Goal: Information Seeking & Learning: Learn about a topic

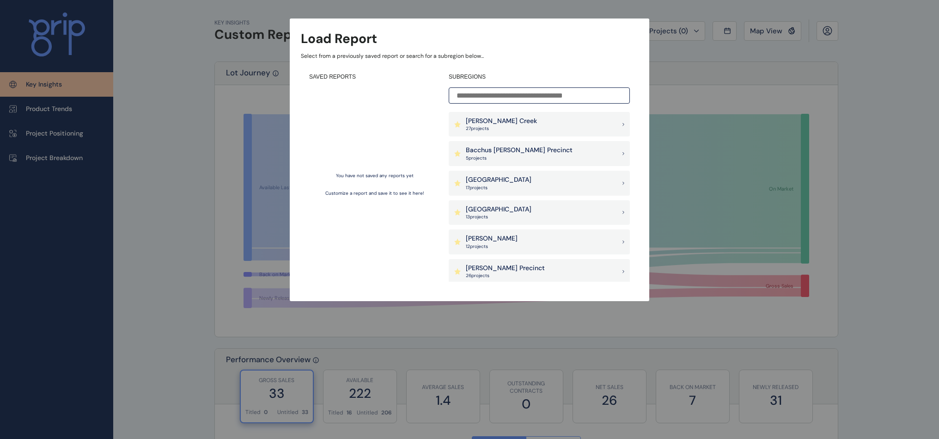
click at [249, 58] on div "Load Report Select from a previously saved report or search for a subregion bel…" at bounding box center [469, 141] width 939 height 282
click at [510, 123] on p "[PERSON_NAME] Creek" at bounding box center [501, 120] width 71 height 9
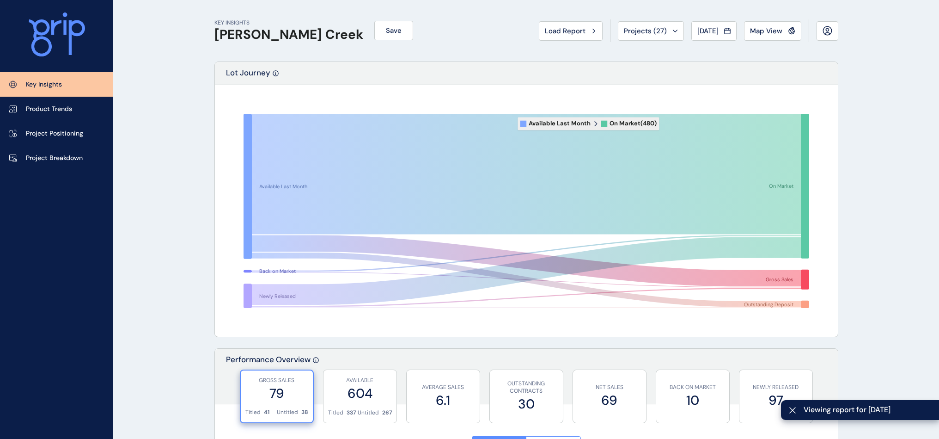
scroll to position [73, 0]
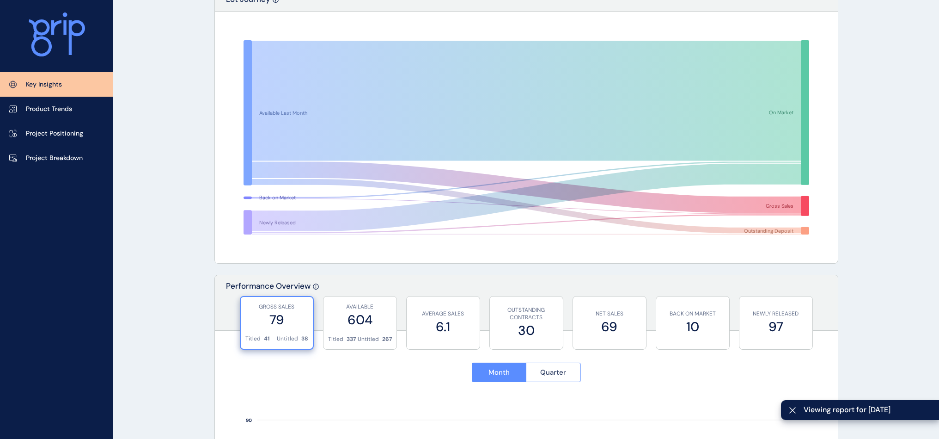
click at [558, 370] on span "Quarter" at bounding box center [553, 371] width 26 height 9
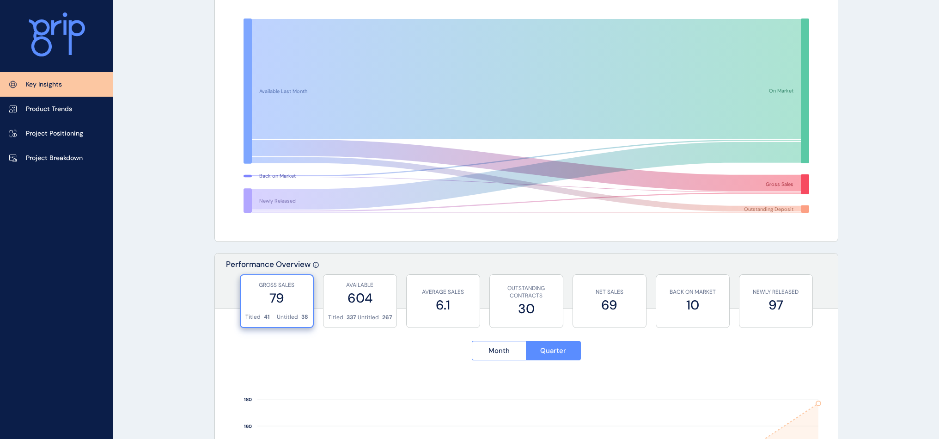
scroll to position [0, 0]
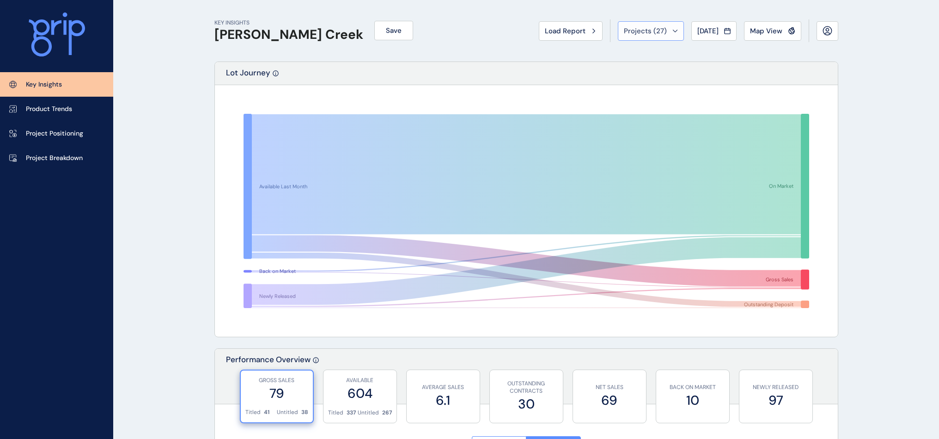
click at [625, 25] on button "Projects ( 27 )" at bounding box center [651, 30] width 66 height 19
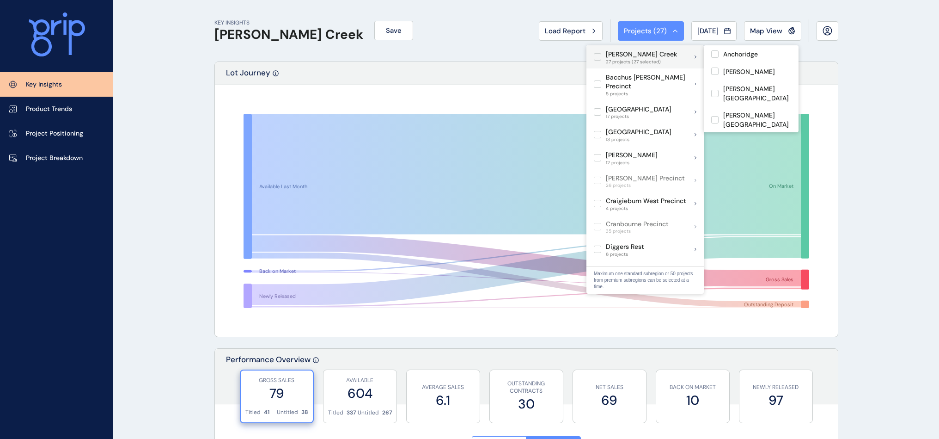
click at [632, 59] on span "27 projects (27 selected)" at bounding box center [641, 62] width 71 height 6
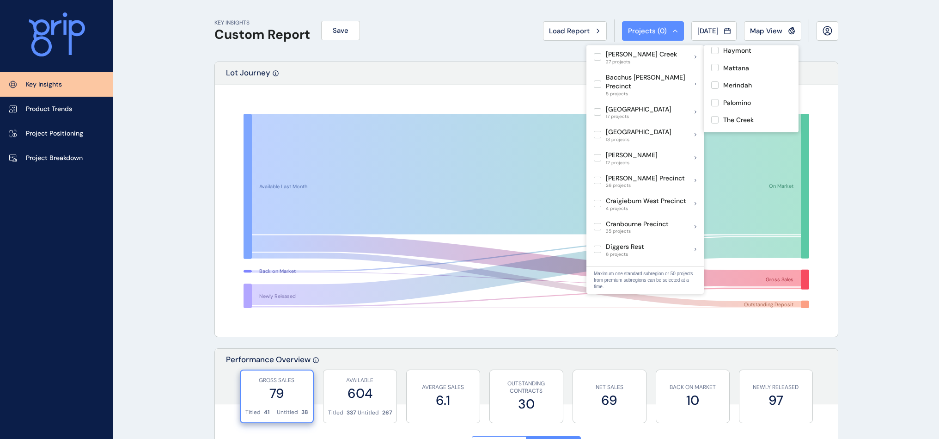
scroll to position [350, 0]
click at [533, 67] on div "Lot Journey" at bounding box center [526, 73] width 623 height 23
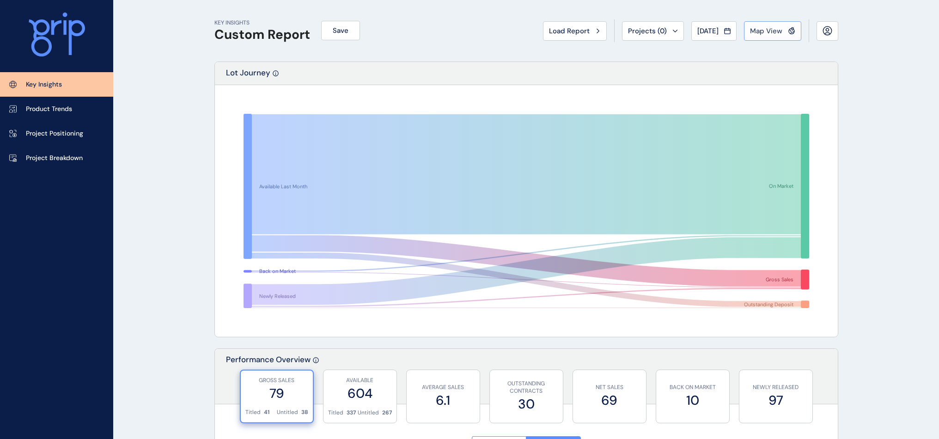
click at [774, 30] on span "Map View" at bounding box center [766, 30] width 32 height 9
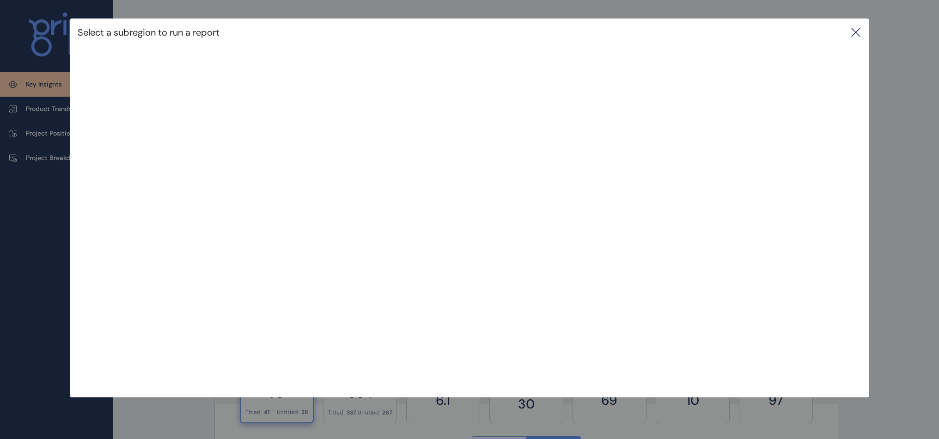
click at [854, 30] on icon at bounding box center [855, 32] width 11 height 11
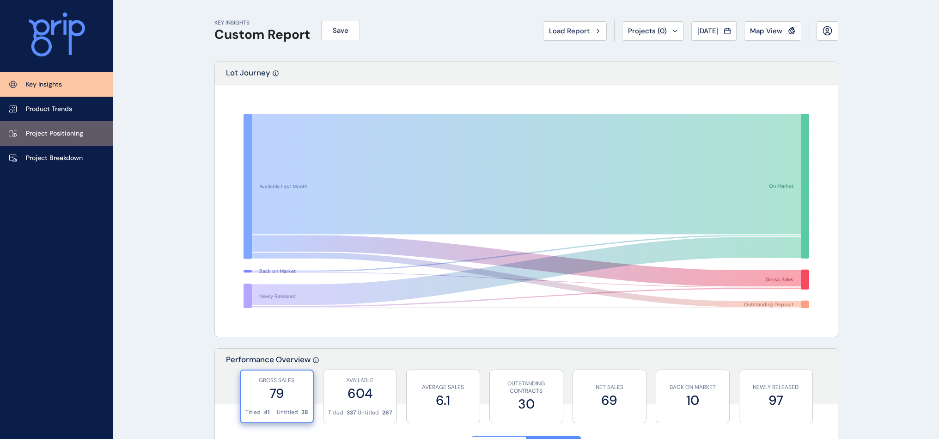
click at [65, 130] on p "Project Positioning" at bounding box center [54, 133] width 57 height 9
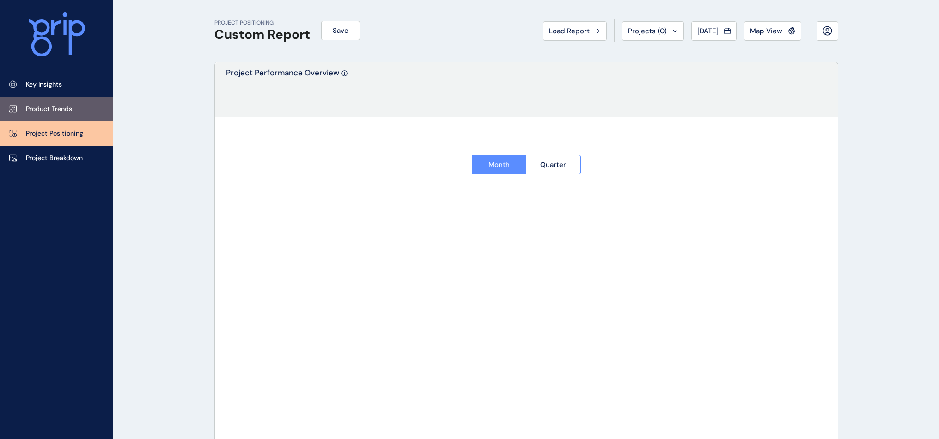
click at [60, 107] on p "Product Trends" at bounding box center [49, 108] width 46 height 9
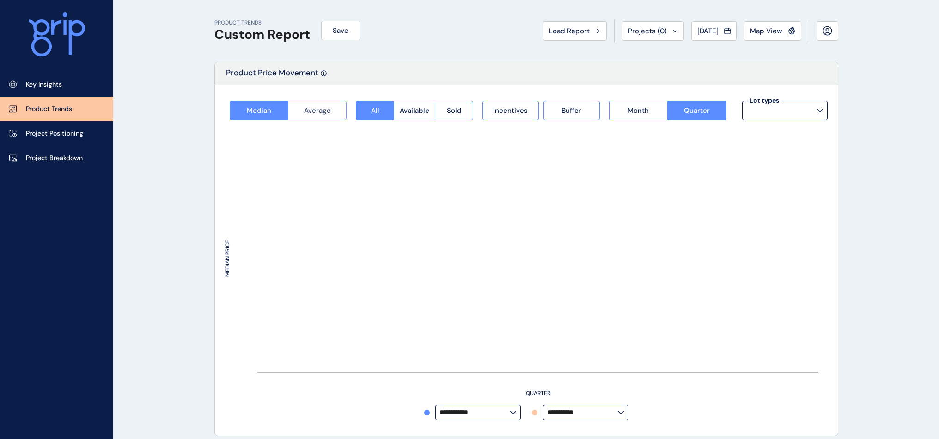
click at [315, 110] on span "Average" at bounding box center [317, 110] width 27 height 9
click at [252, 108] on span "Median" at bounding box center [259, 110] width 24 height 9
click at [408, 110] on span "Available" at bounding box center [415, 110] width 30 height 9
click at [52, 90] on link "Key Insights" at bounding box center [56, 84] width 113 height 24
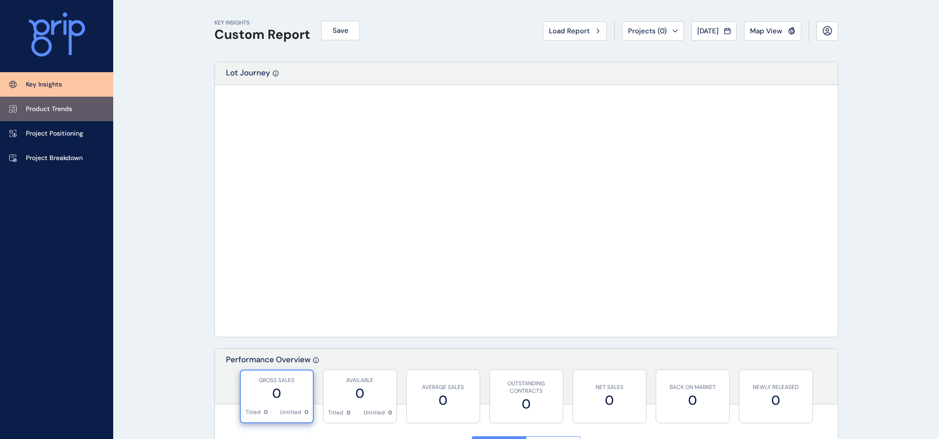
click at [74, 109] on link "Product Trends" at bounding box center [56, 109] width 113 height 24
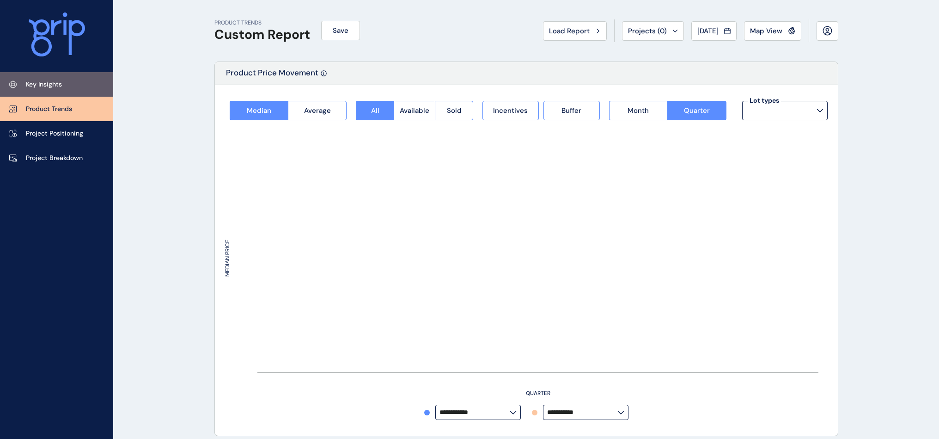
click at [25, 89] on link "Key Insights" at bounding box center [56, 84] width 113 height 24
